Goal: Task Accomplishment & Management: Manage account settings

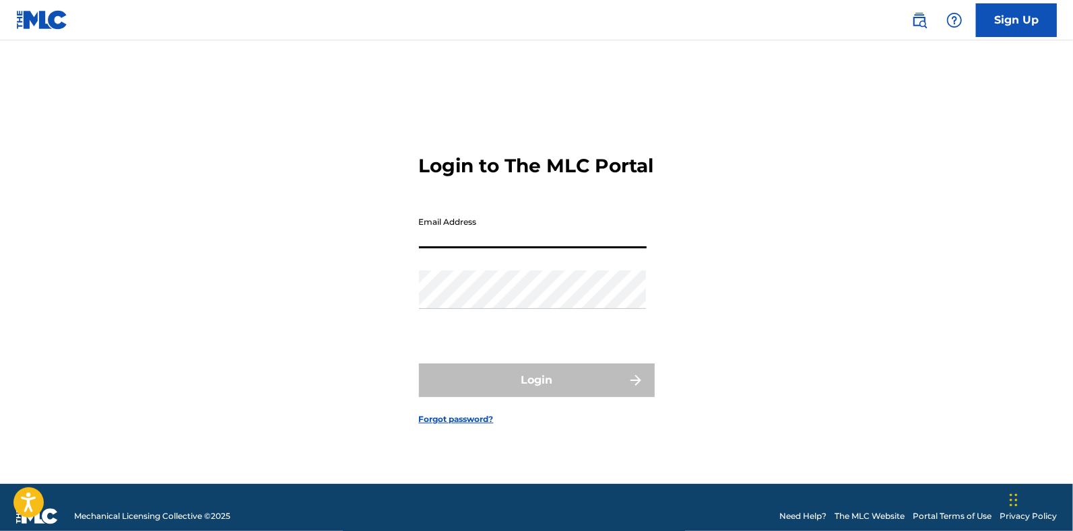
click at [568, 231] on input "Email Address" at bounding box center [533, 229] width 228 height 38
type input "[PERSON_NAME][EMAIL_ADDRESS][DOMAIN_NAME]"
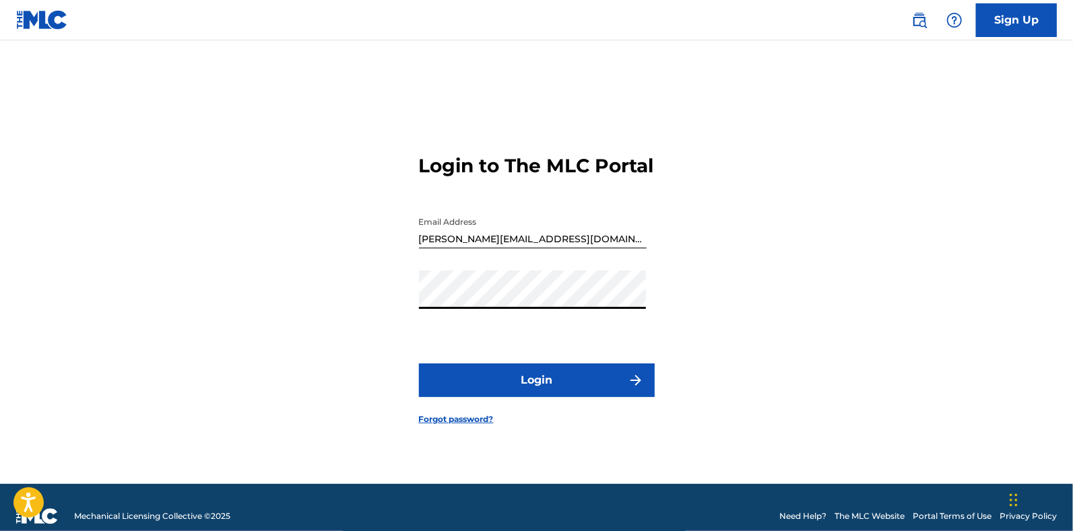
click at [503, 397] on button "Login" at bounding box center [537, 381] width 236 height 34
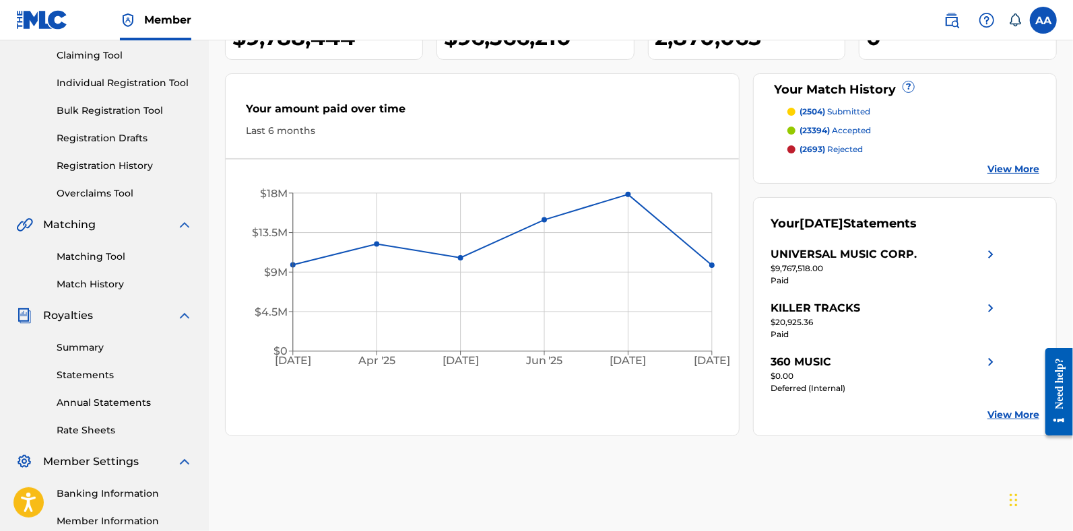
scroll to position [151, 0]
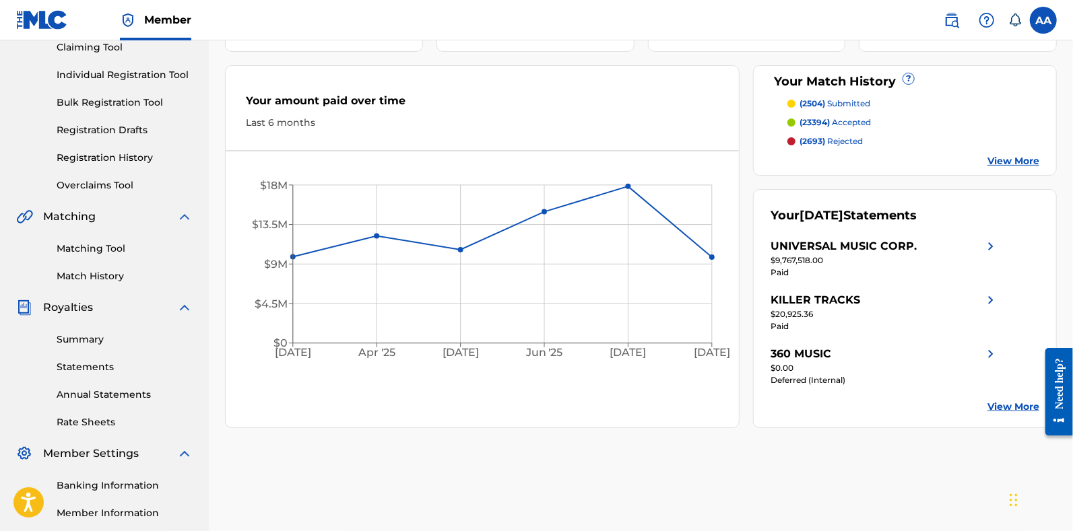
click at [79, 337] on link "Summary" at bounding box center [125, 340] width 136 height 14
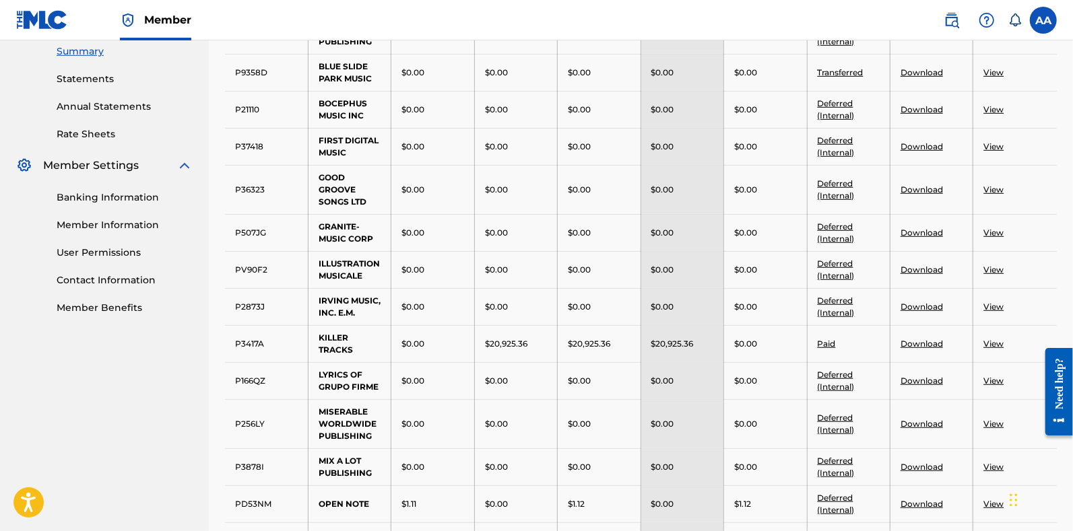
scroll to position [440, 0]
click at [913, 339] on link "Download" at bounding box center [921, 342] width 42 height 10
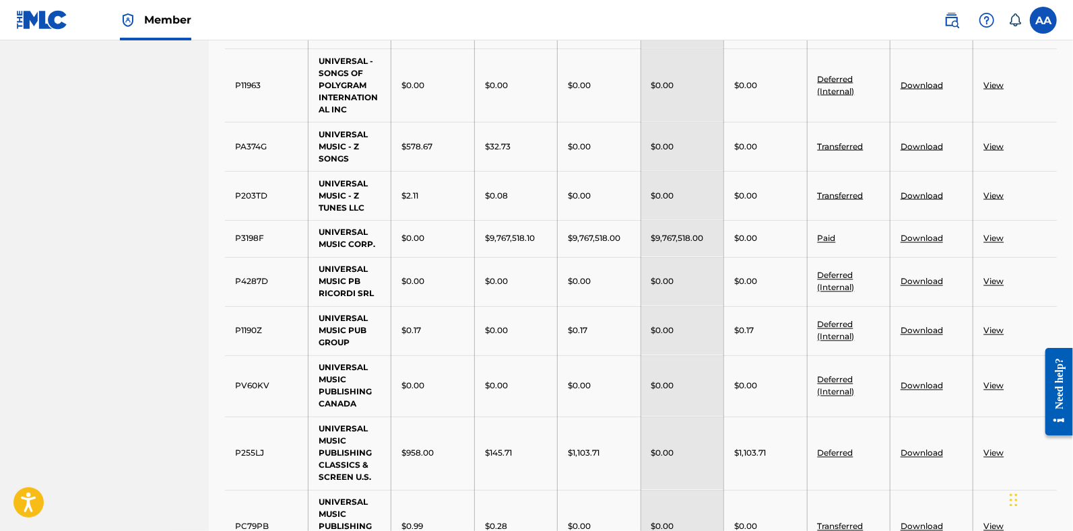
scroll to position [1382, 0]
click at [916, 232] on link "Download" at bounding box center [921, 237] width 42 height 10
